Goal: Task Accomplishment & Management: Use online tool/utility

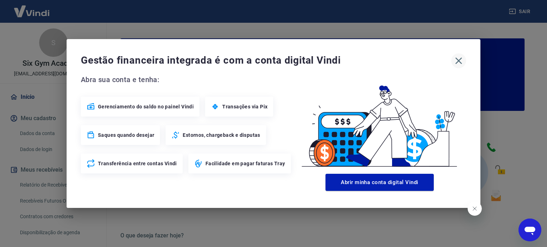
click at [458, 62] on icon "button" at bounding box center [458, 60] width 11 height 11
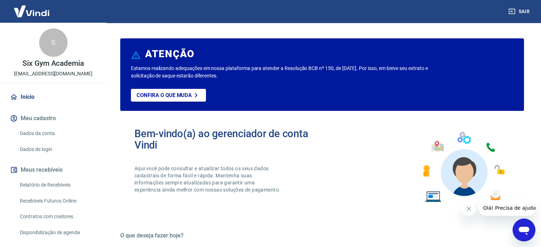
click at [65, 179] on link "Relatório de Recebíveis" at bounding box center [57, 185] width 81 height 15
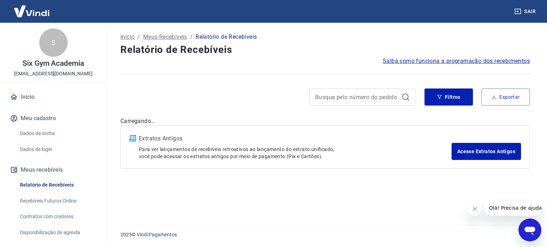
click at [494, 95] on icon "button" at bounding box center [493, 97] width 5 height 5
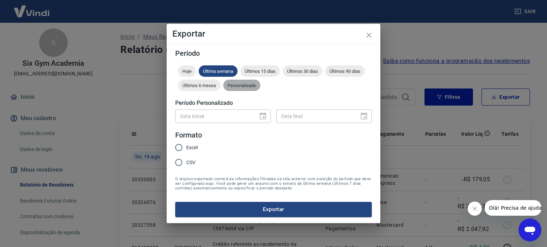
click at [228, 84] on span "Personalizado" at bounding box center [241, 85] width 37 height 5
click at [233, 85] on span "Personalizado" at bounding box center [241, 85] width 37 height 5
click at [263, 110] on button "Choose date" at bounding box center [263, 116] width 14 height 14
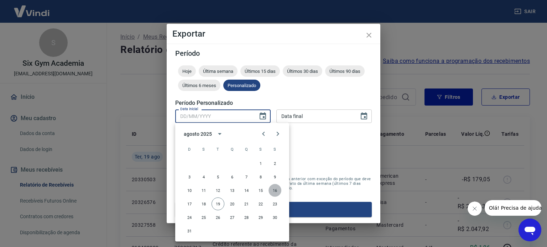
click at [273, 189] on button "16" at bounding box center [274, 190] width 13 height 13
type input "[DATE]"
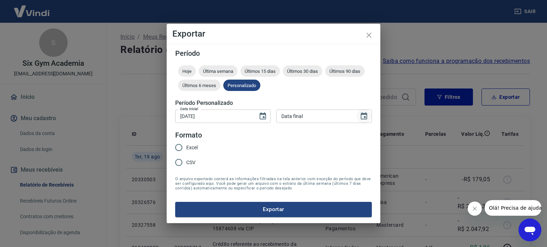
click at [367, 121] on icon "Choose date" at bounding box center [363, 116] width 9 height 9
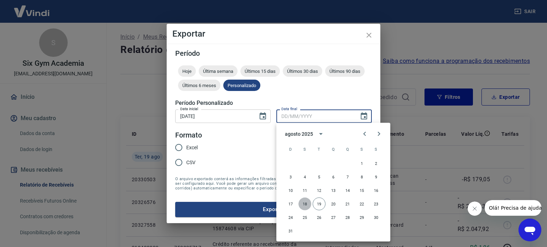
click at [304, 200] on button "18" at bounding box center [304, 204] width 13 height 13
type input "[DATE]"
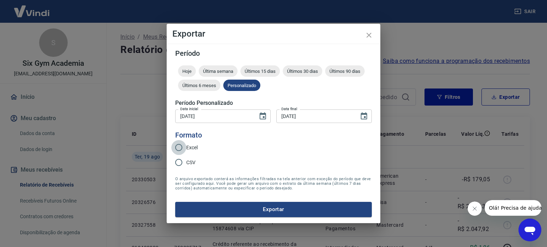
click at [181, 146] on input "Excel" at bounding box center [178, 147] width 15 height 15
radio input "true"
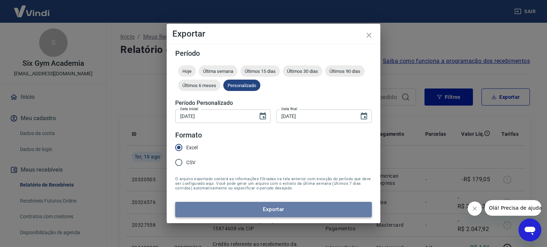
click at [325, 205] on button "Exportar" at bounding box center [273, 209] width 196 height 15
